Goal: Task Accomplishment & Management: Use online tool/utility

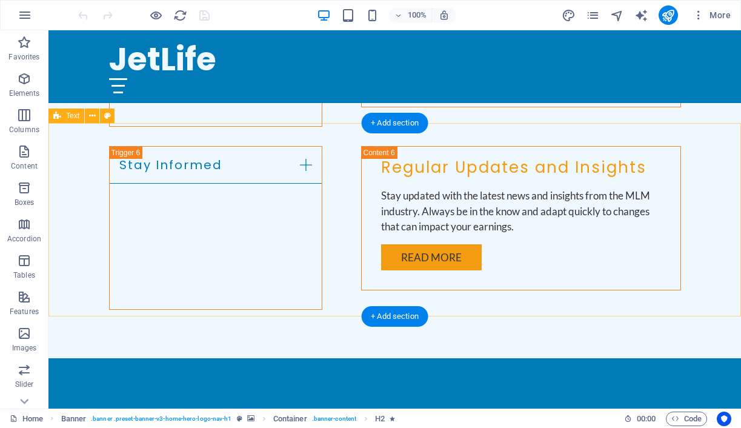
scroll to position [1742, 0]
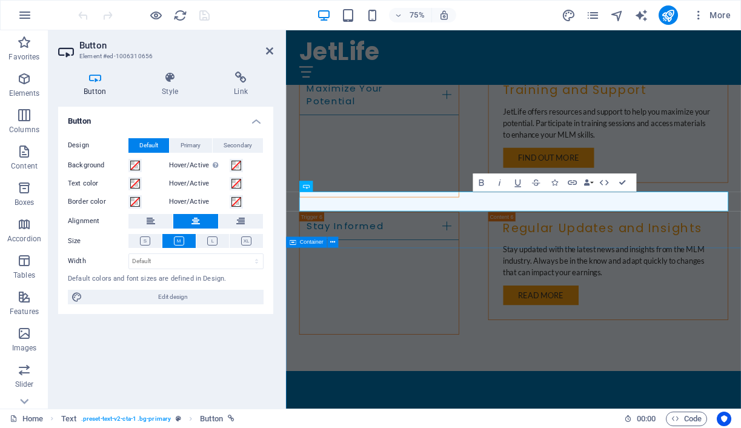
scroll to position [1868, 0]
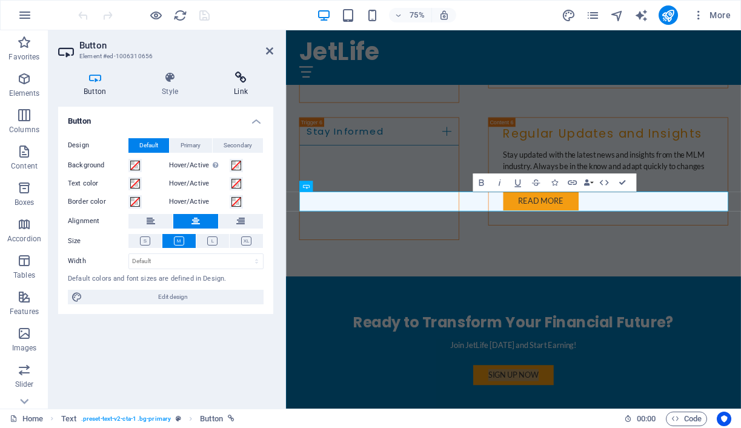
click at [246, 79] on icon at bounding box center [240, 78] width 65 height 12
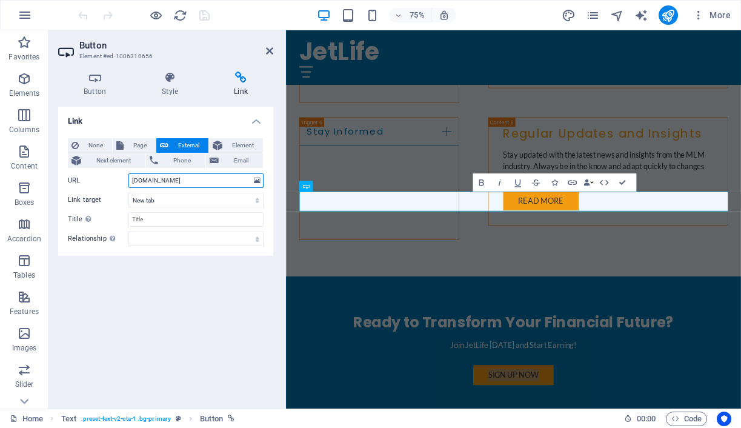
click at [133, 182] on input "[DOMAIN_NAME]" at bounding box center [195, 180] width 135 height 15
type input "[DOMAIN_NAME]"
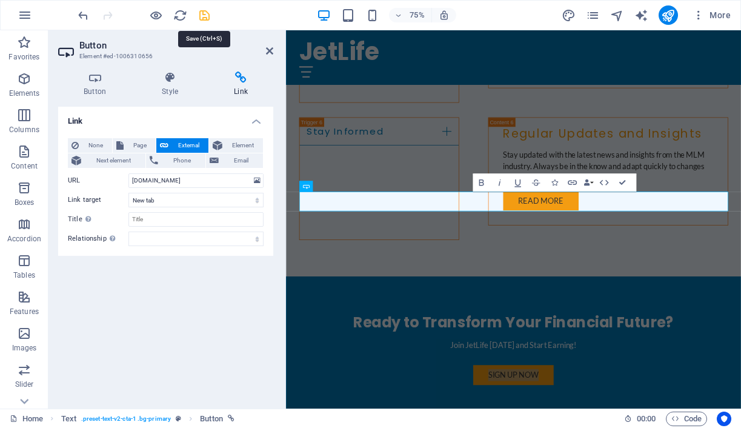
click at [204, 17] on icon "save" at bounding box center [205, 15] width 14 height 14
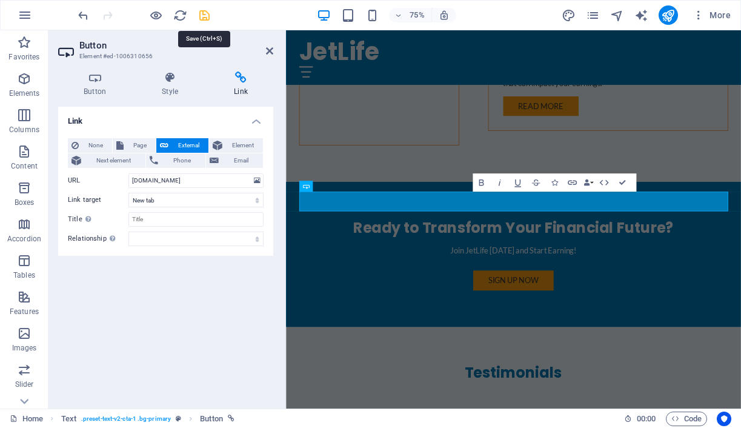
checkbox input "false"
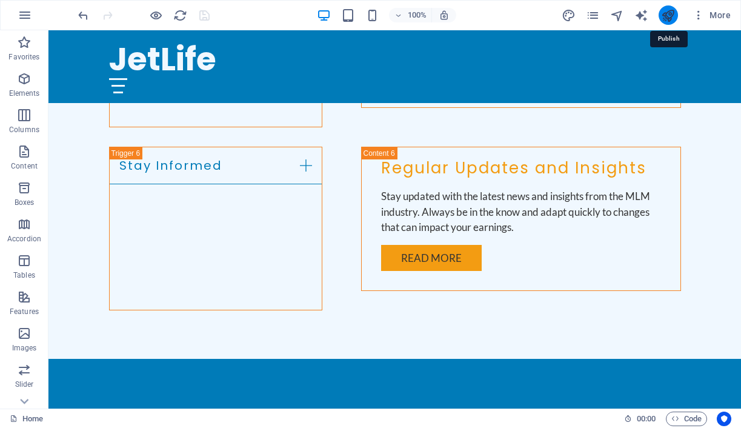
click at [671, 19] on icon "publish" at bounding box center [668, 15] width 14 height 14
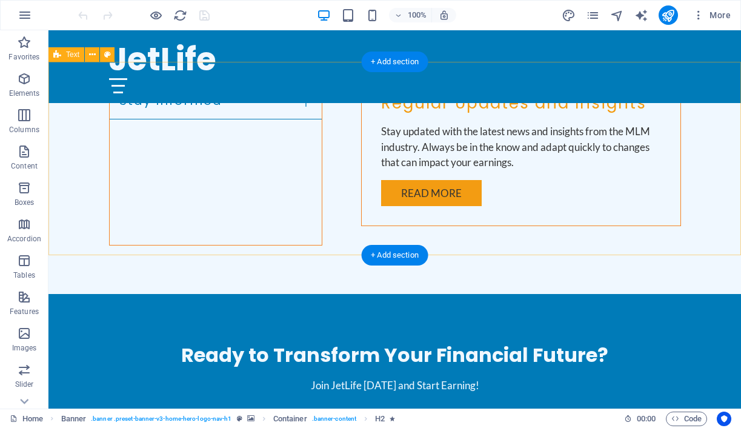
scroll to position [1808, 0]
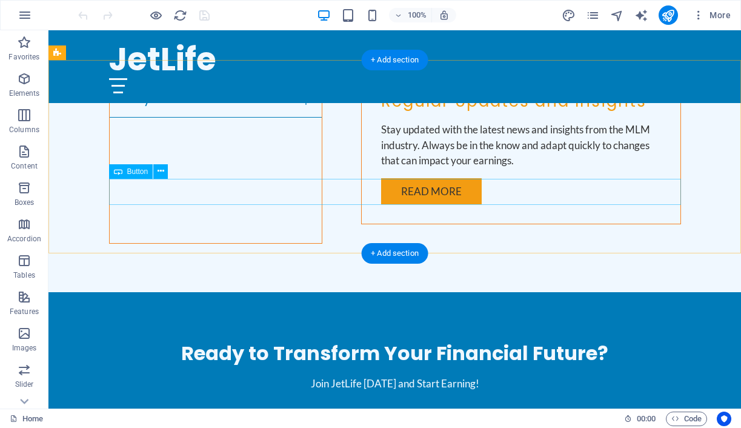
click at [417, 410] on div "Sign Up Now" at bounding box center [395, 423] width 572 height 27
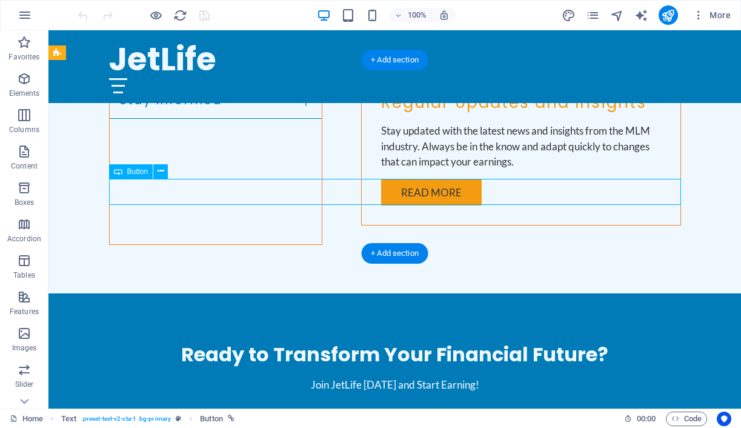
click at [417, 411] on div "Sign Up Now" at bounding box center [395, 424] width 572 height 27
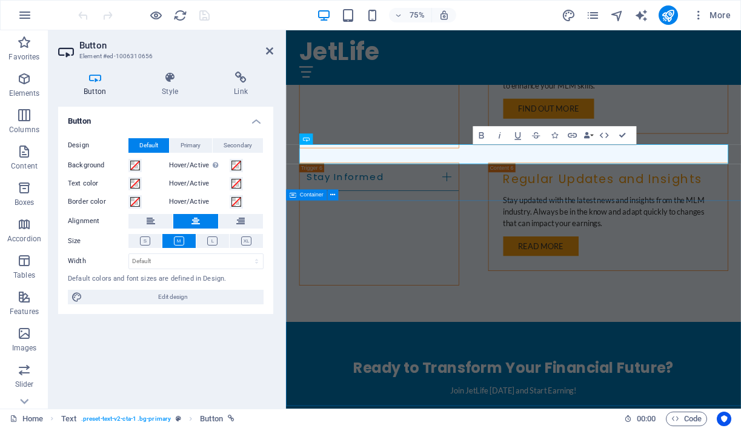
scroll to position [1931, 0]
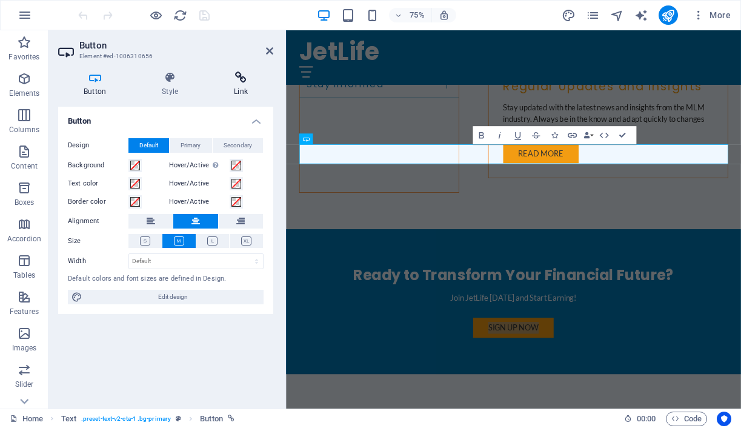
click at [236, 81] on icon at bounding box center [240, 78] width 65 height 12
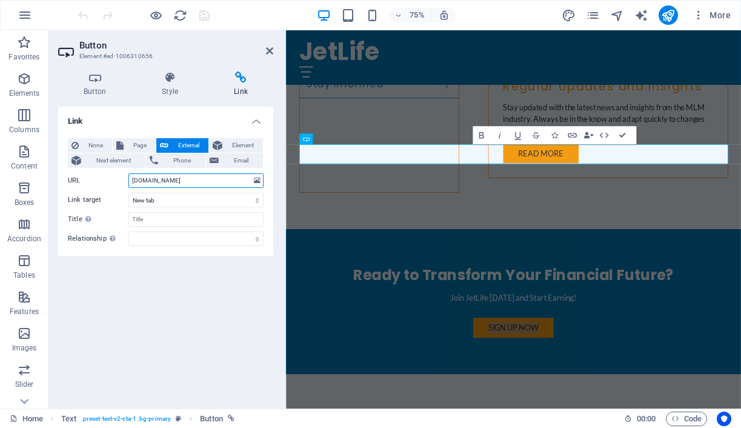
drag, startPoint x: 184, startPoint y: 179, endPoint x: 110, endPoint y: 178, distance: 73.9
click at [110, 178] on div "URL app.jetlife.co.za" at bounding box center [166, 180] width 196 height 15
paste input "https://copy-of-jetlife-mlm-portal-660393201157.us-west1.run.app/"
type input "https://copy-of-jetlife-mlm-portal-660393201157.us-west1.run.app/"
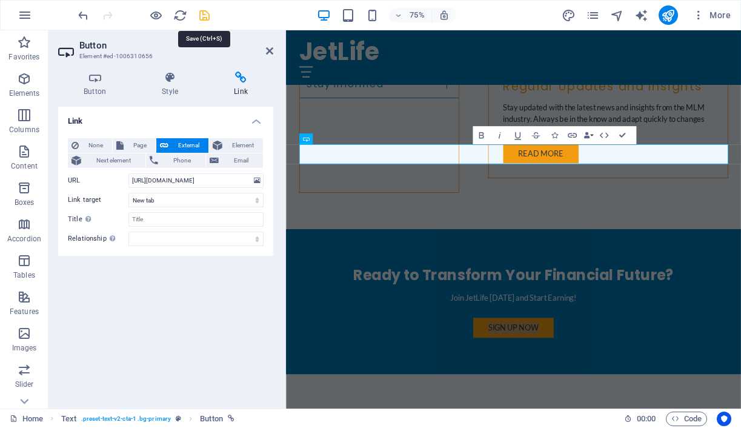
scroll to position [0, 0]
click at [203, 16] on icon "save" at bounding box center [205, 15] width 14 height 14
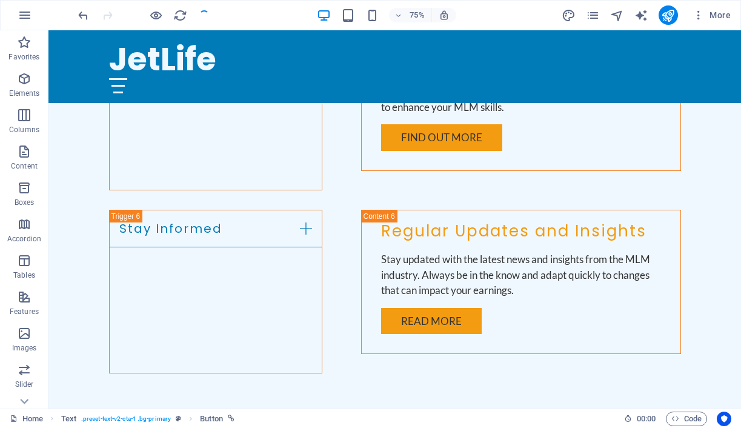
checkbox input "false"
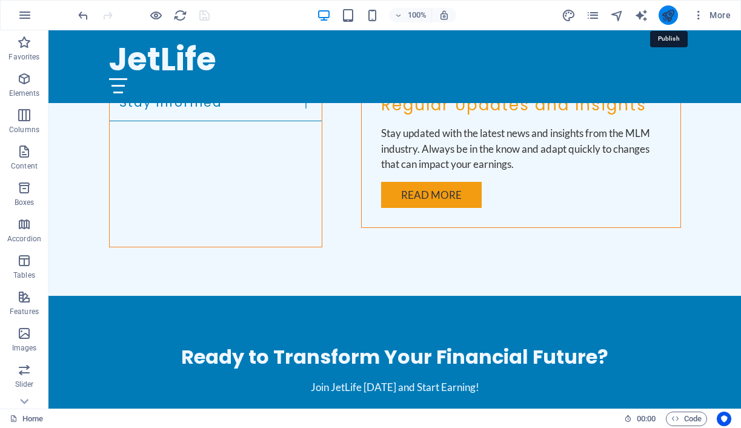
click at [668, 18] on icon "publish" at bounding box center [668, 15] width 14 height 14
